Goal: Find specific page/section: Find specific page/section

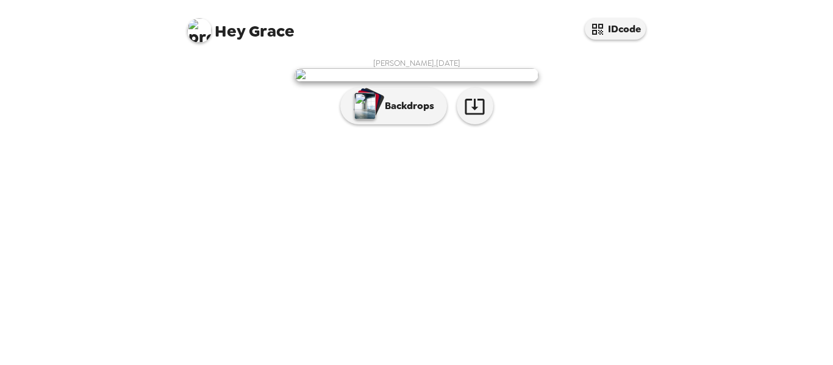
click at [436, 82] on img at bounding box center [417, 74] width 244 height 13
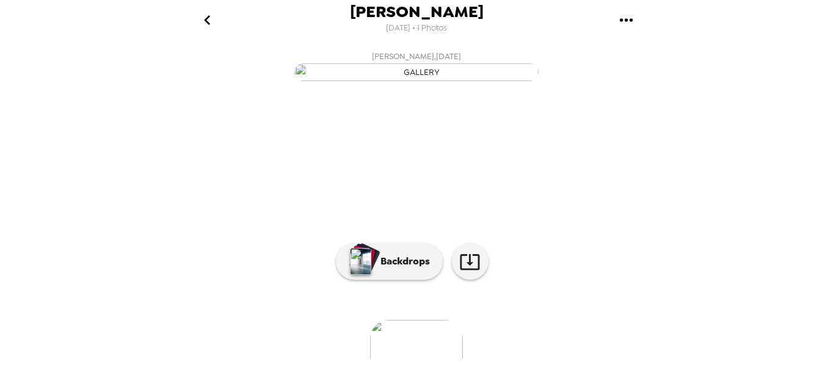
click at [213, 23] on icon "go back" at bounding box center [208, 20] width 20 height 20
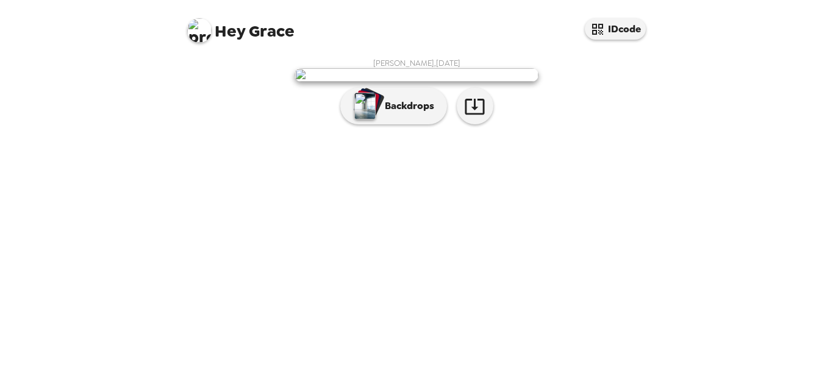
scroll to position [75, 0]
click at [245, 30] on span "Hey Grace" at bounding box center [240, 25] width 107 height 27
